Goal: Transaction & Acquisition: Purchase product/service

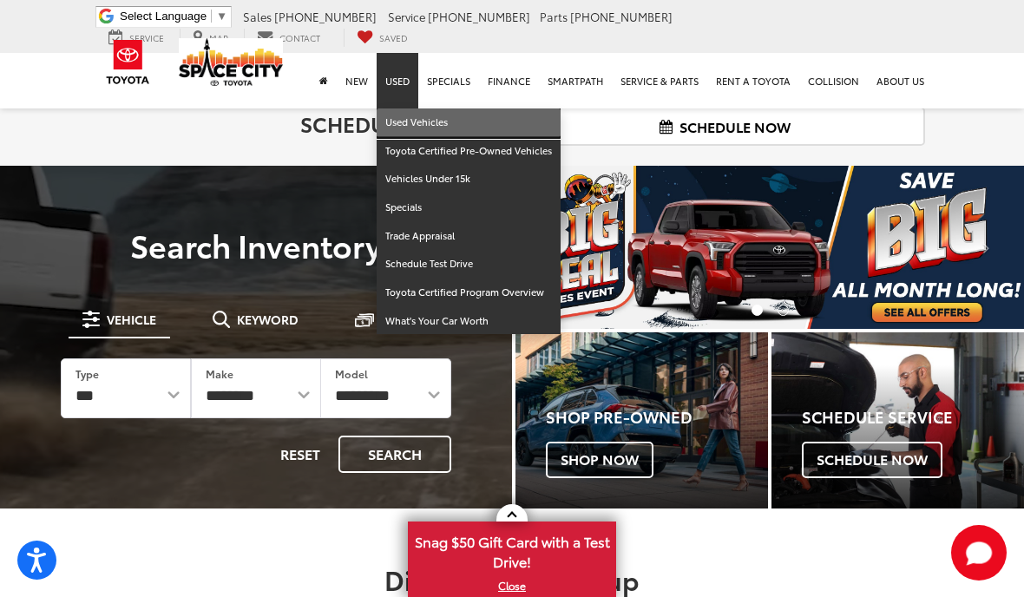
click at [466, 120] on link "Used Vehicles" at bounding box center [469, 122] width 184 height 29
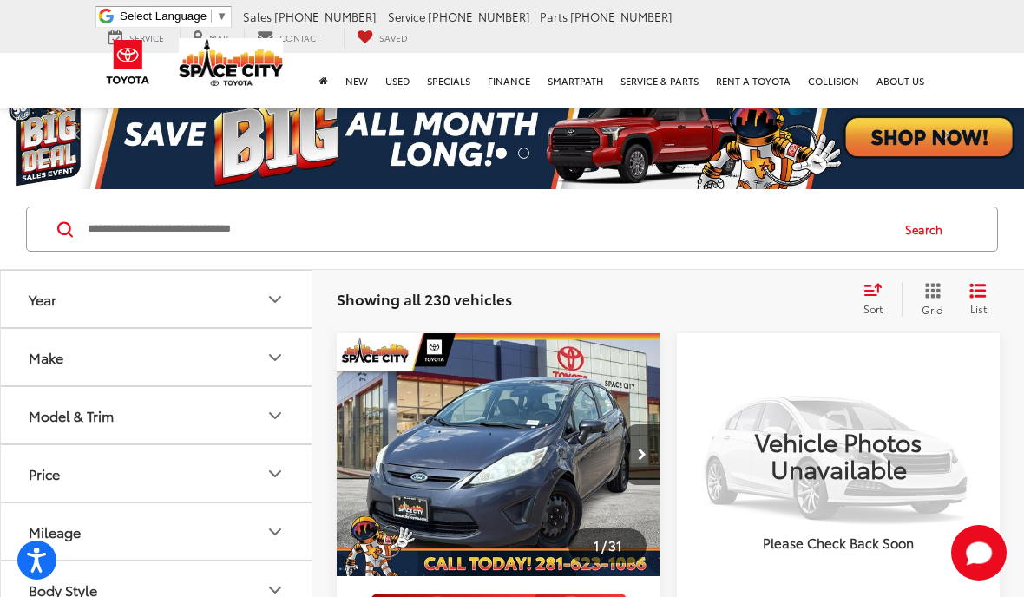
scroll to position [259, 0]
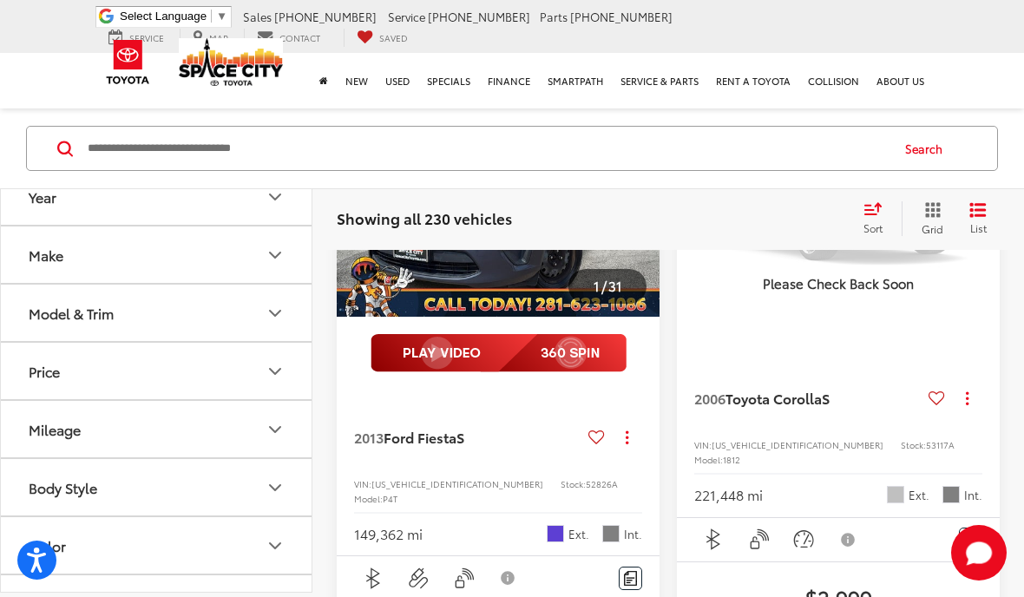
click at [191, 253] on button "Make" at bounding box center [157, 254] width 312 height 56
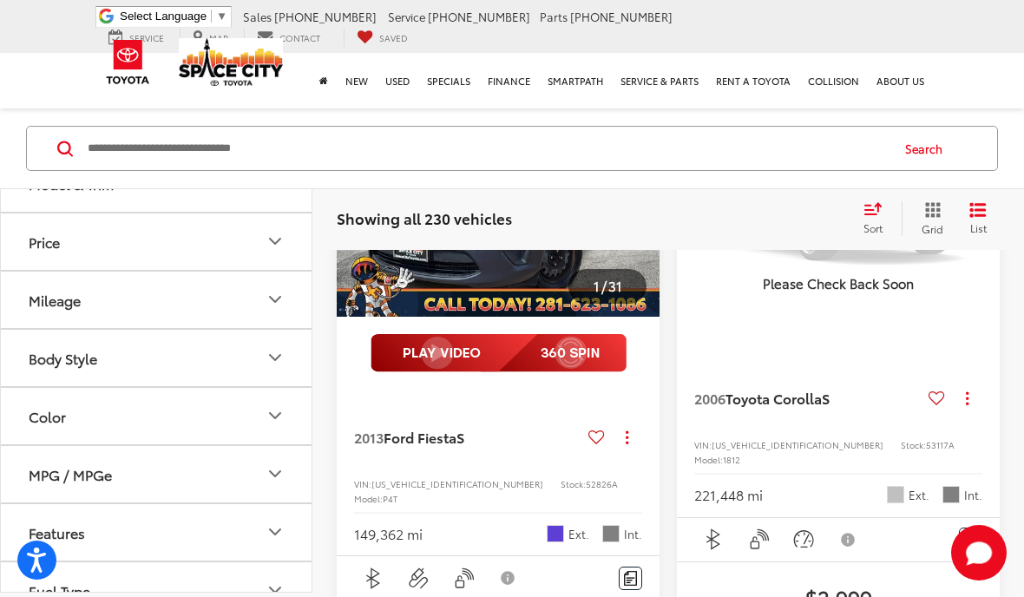
click at [156, 95] on img at bounding box center [156, 95] width 0 height 0
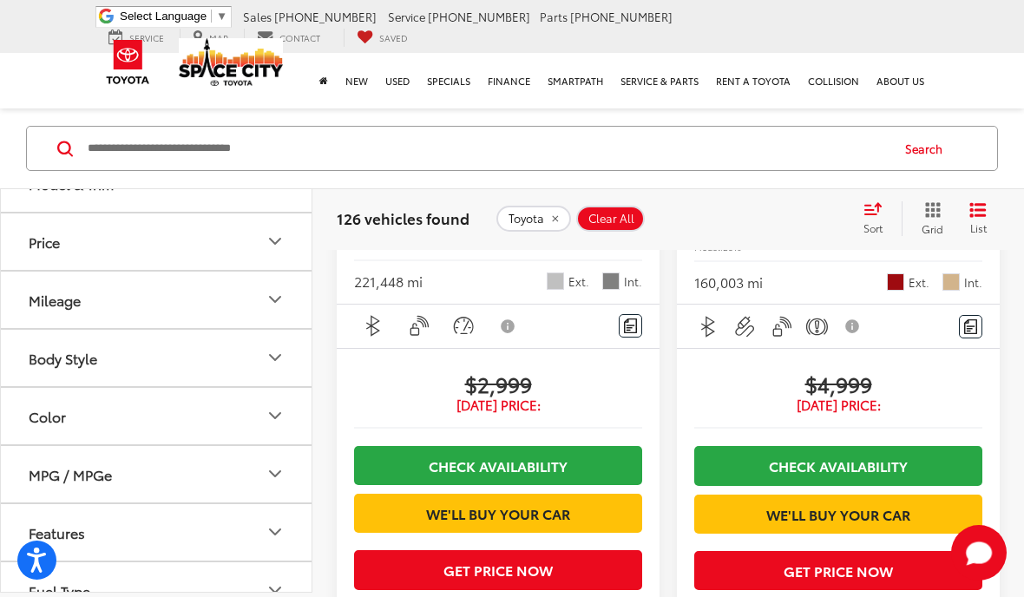
scroll to position [476, 0]
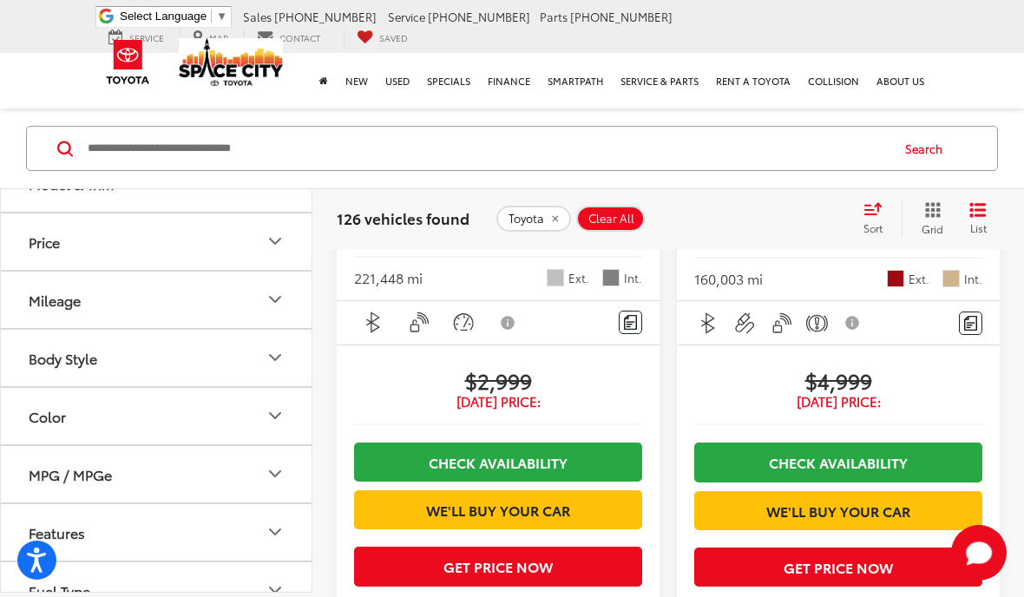
click at [243, 211] on button "Model & Trim" at bounding box center [157, 182] width 312 height 56
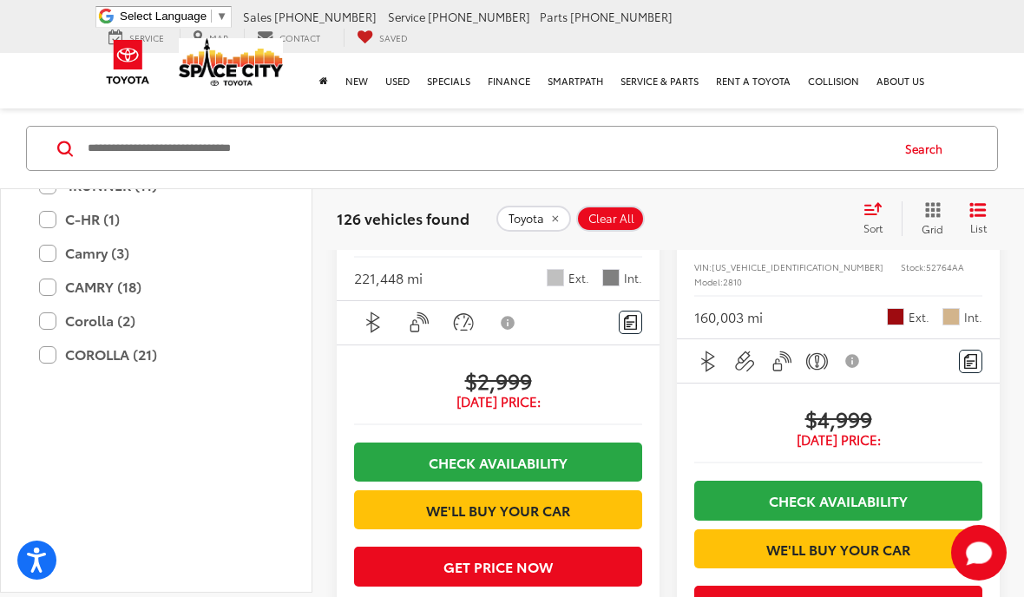
scroll to position [658, 0]
click at [156, 34] on img at bounding box center [156, 34] width 0 height 0
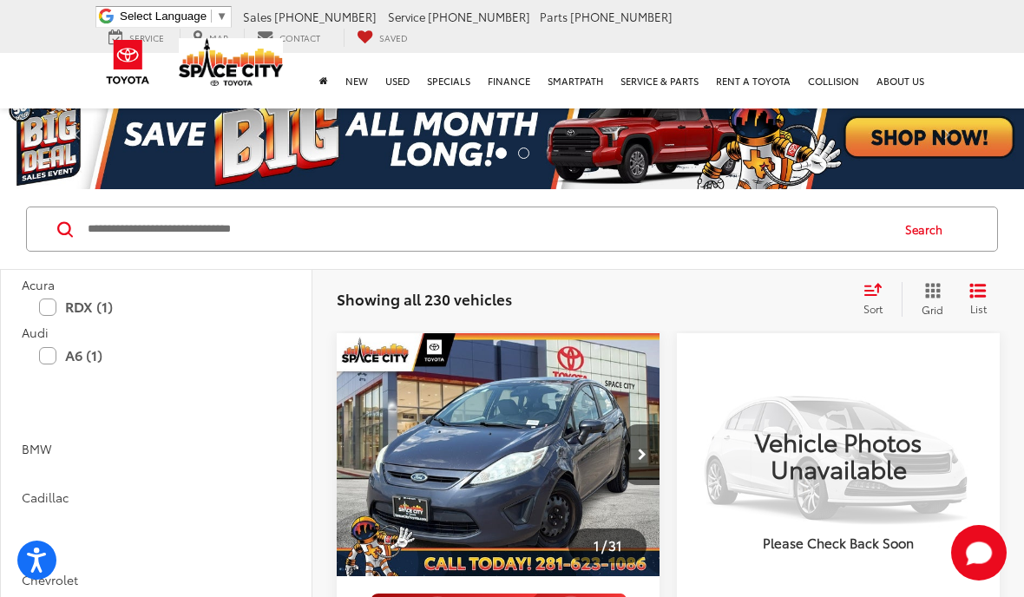
click at [245, 82] on label "Mercedes-Benz (1)" at bounding box center [235, 59] width 70 height 43
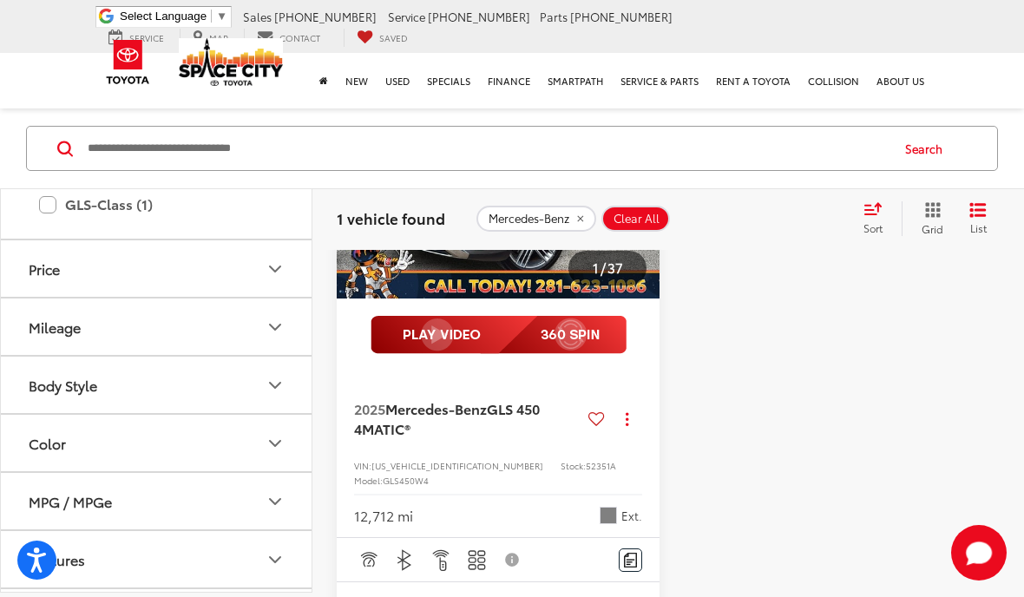
scroll to position [310, 0]
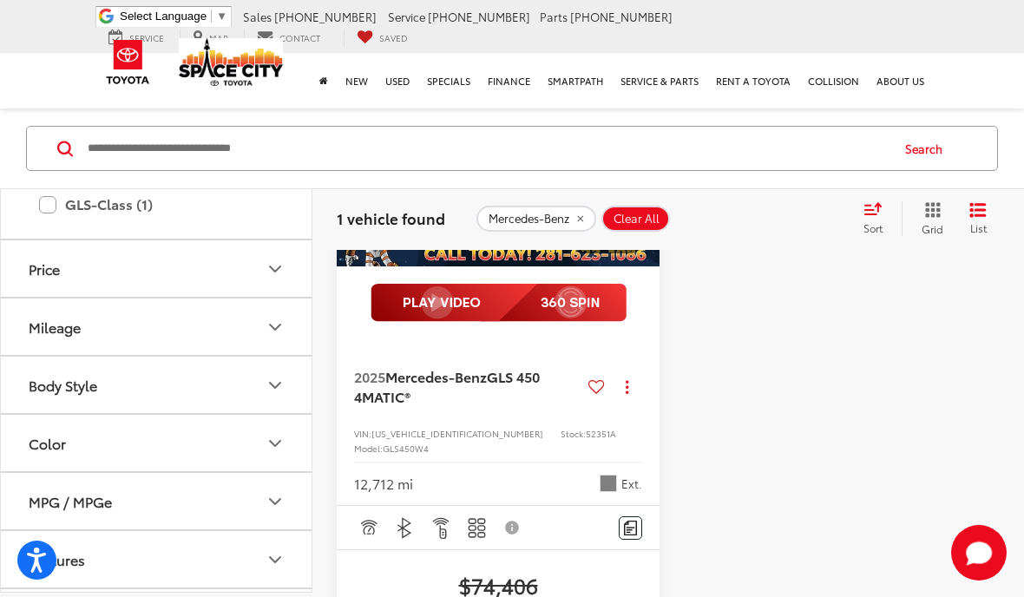
click at [514, 381] on span "GLS 450 4MATIC®" at bounding box center [447, 385] width 186 height 39
